Goal: Information Seeking & Learning: Learn about a topic

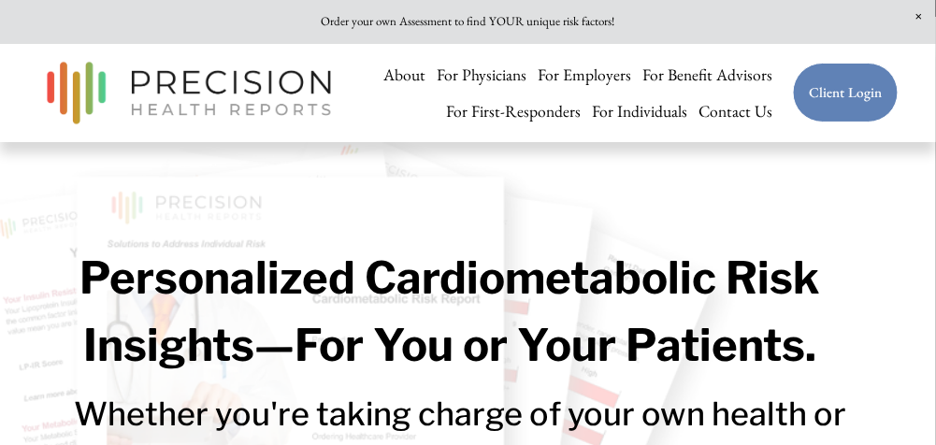
click at [421, 78] on link "About" at bounding box center [404, 75] width 42 height 36
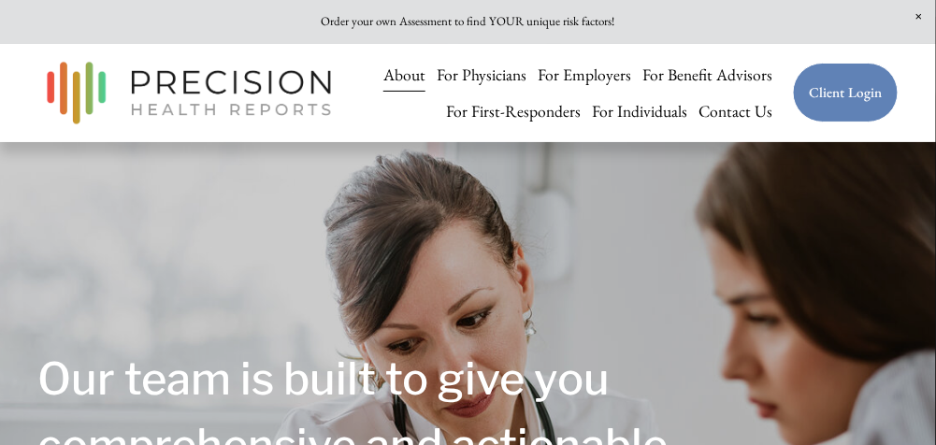
click at [516, 76] on link "For Physicians" at bounding box center [482, 75] width 90 height 36
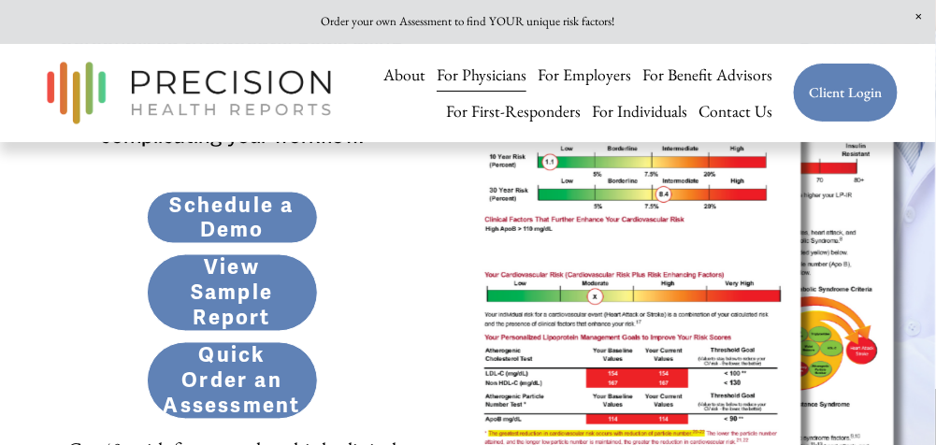
scroll to position [583, 0]
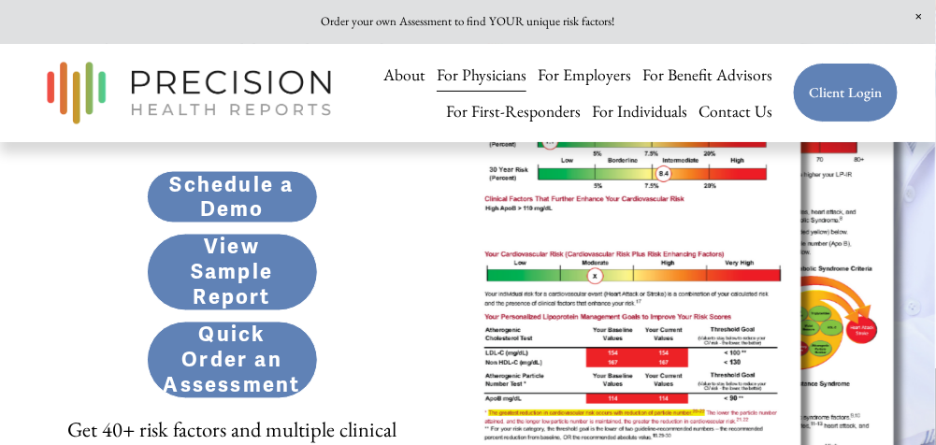
click at [226, 269] on link "View Sample Report" at bounding box center [232, 273] width 171 height 78
click at [381, 267] on div "The Standard in Personalized Cardiometabolic Risk Assessment Move beyond outdat…" at bounding box center [468, 70] width 936 height 989
click at [247, 280] on link "View Sample Report" at bounding box center [232, 273] width 171 height 78
